Goal: Task Accomplishment & Management: Use online tool/utility

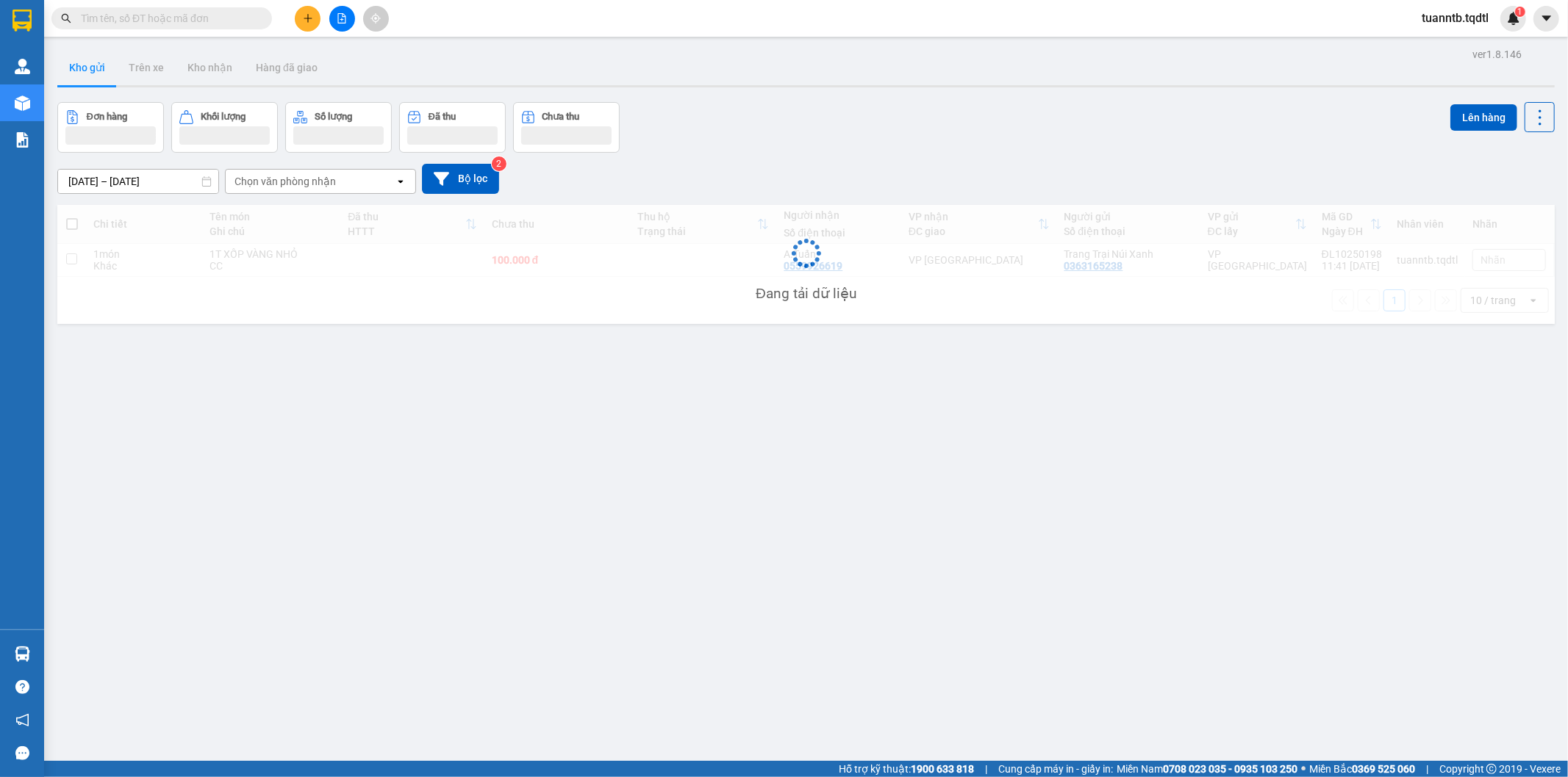
click at [180, 13] on input "text" at bounding box center [167, 18] width 173 height 16
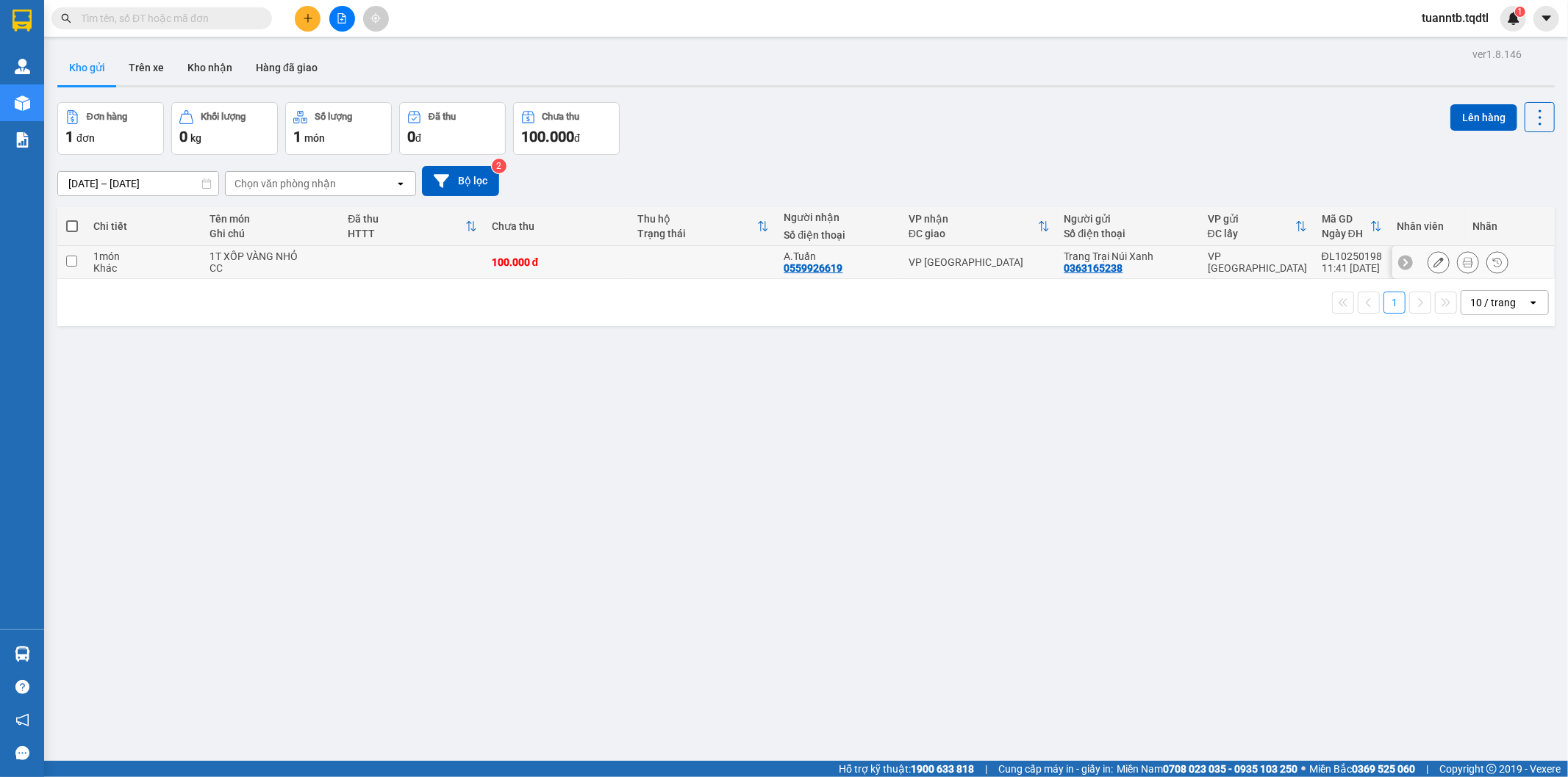
click at [687, 258] on td at bounding box center [704, 262] width 147 height 33
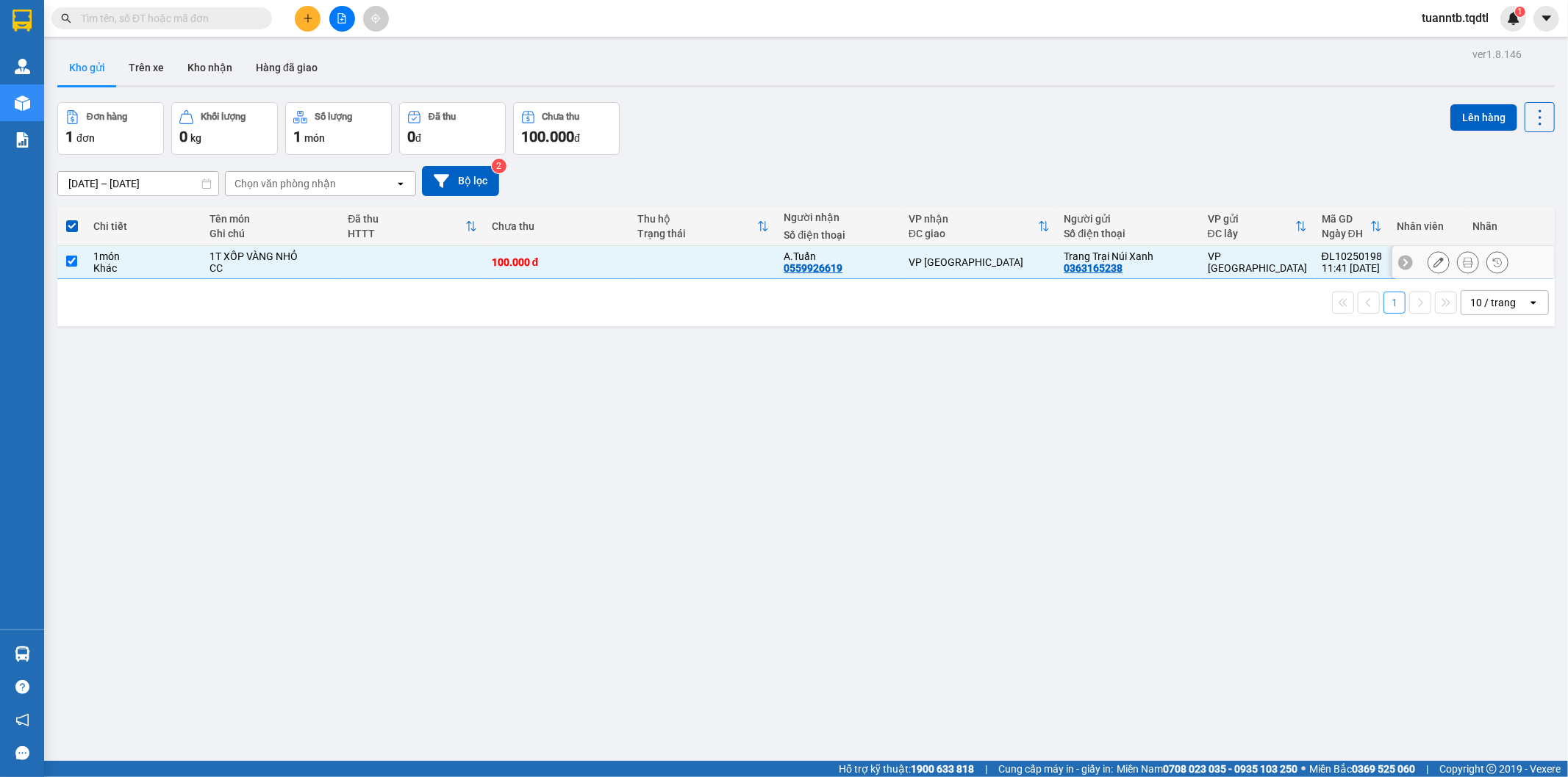
click at [948, 258] on div "VP [GEOGRAPHIC_DATA]" at bounding box center [979, 262] width 142 height 12
checkbox input "false"
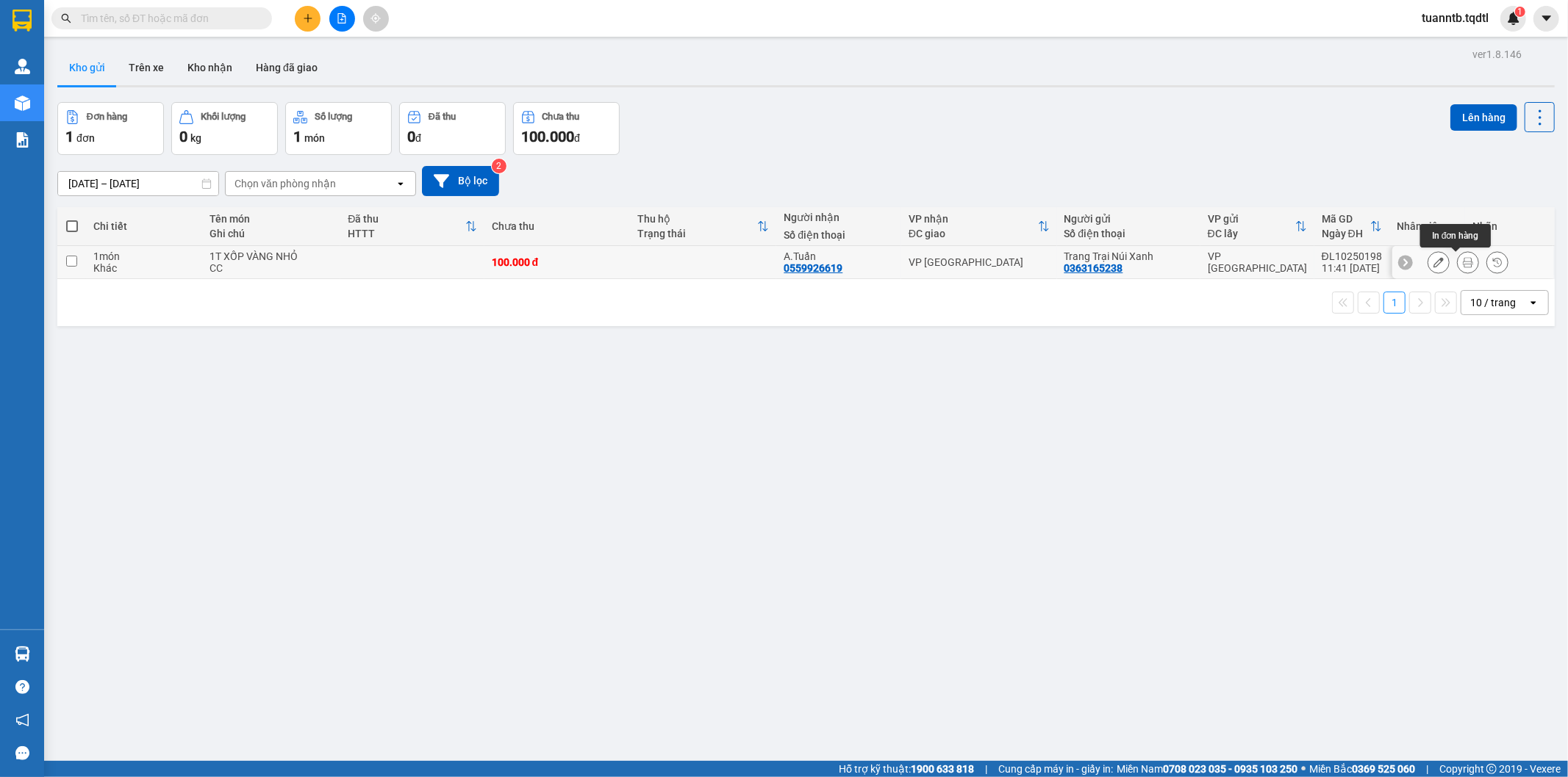
click at [1462, 261] on icon at bounding box center [1467, 262] width 10 height 10
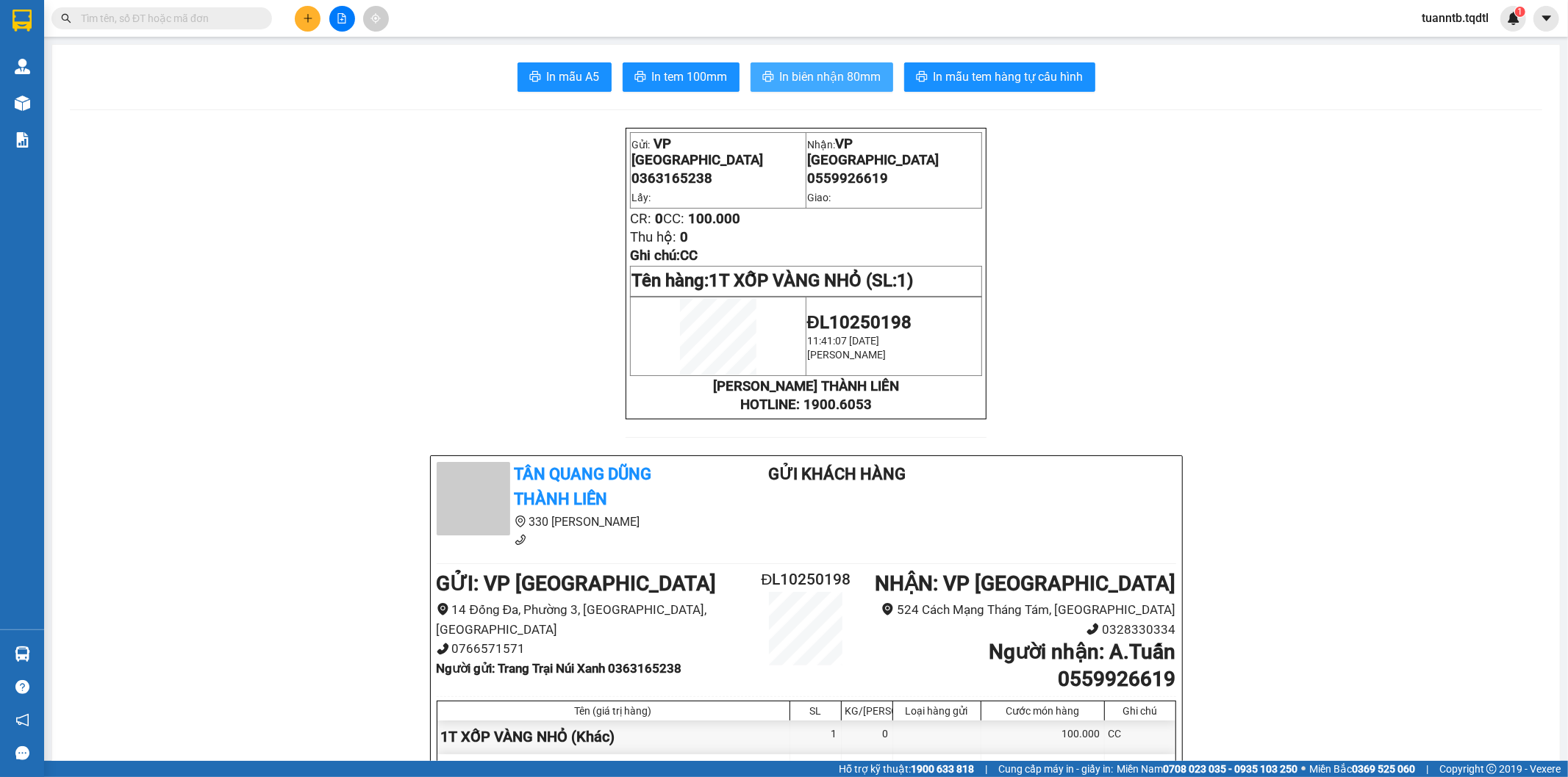
click at [837, 73] on span "In biên nhận 80mm" at bounding box center [831, 76] width 101 height 19
click at [709, 79] on span "In tem 100mm" at bounding box center [689, 76] width 75 height 19
